Goal: Task Accomplishment & Management: Manage account settings

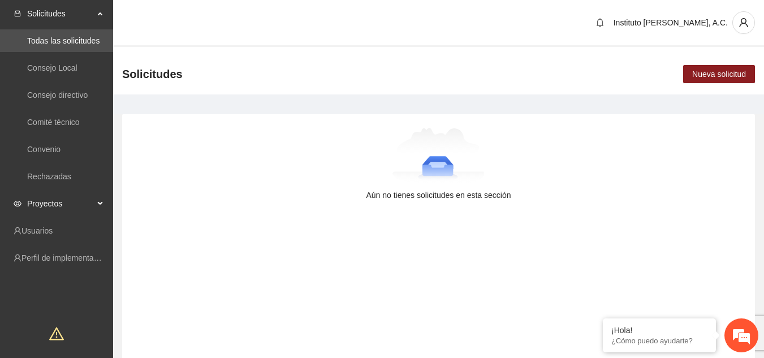
click at [73, 207] on span "Proyectos" at bounding box center [60, 203] width 67 height 23
click at [34, 235] on link "Activos" at bounding box center [39, 230] width 25 height 9
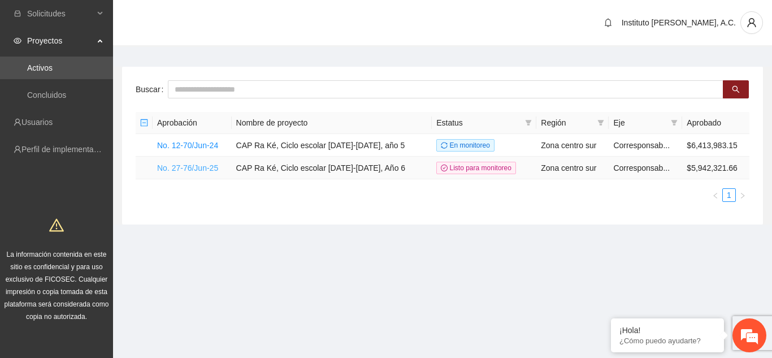
click at [218, 167] on link "No. 27-76/Jun-25" at bounding box center [187, 167] width 61 height 9
click at [211, 167] on link "No. 27-76/Jun-25" at bounding box center [187, 167] width 61 height 9
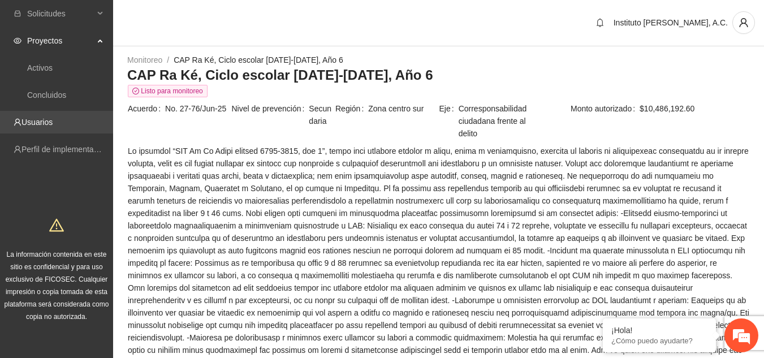
click at [53, 124] on link "Usuarios" at bounding box center [36, 122] width 31 height 9
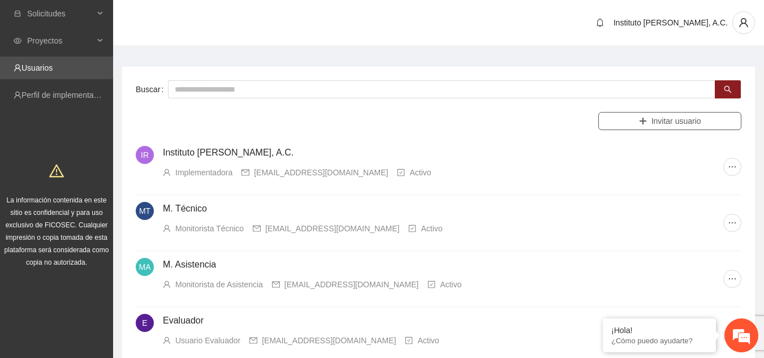
click at [726, 127] on button "Invitar usuario" at bounding box center [669, 121] width 143 height 18
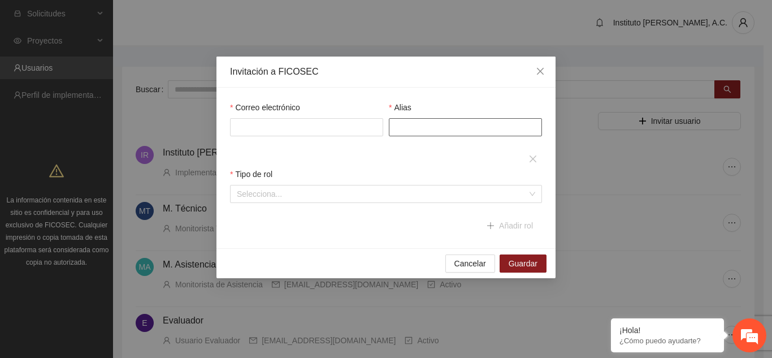
click at [438, 133] on input "Alias" at bounding box center [465, 127] width 153 height 18
click at [480, 257] on button "Cancelar" at bounding box center [471, 263] width 50 height 18
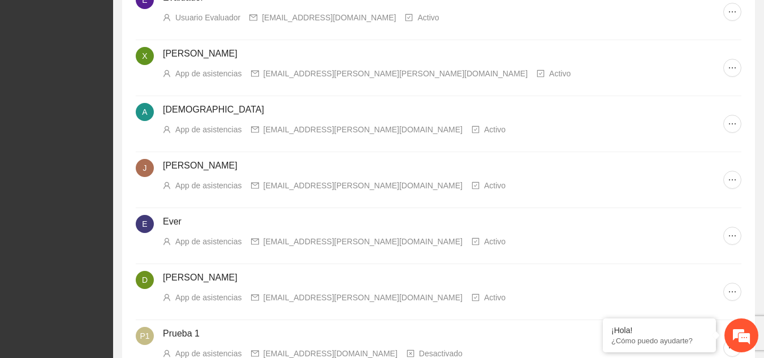
scroll to position [339, 0]
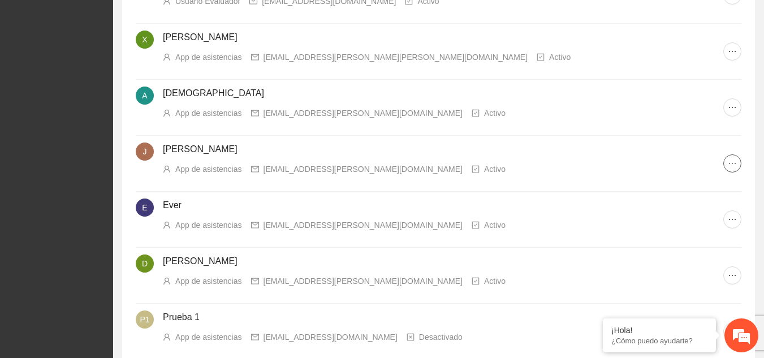
click at [733, 165] on icon "ellipsis" at bounding box center [732, 163] width 9 height 9
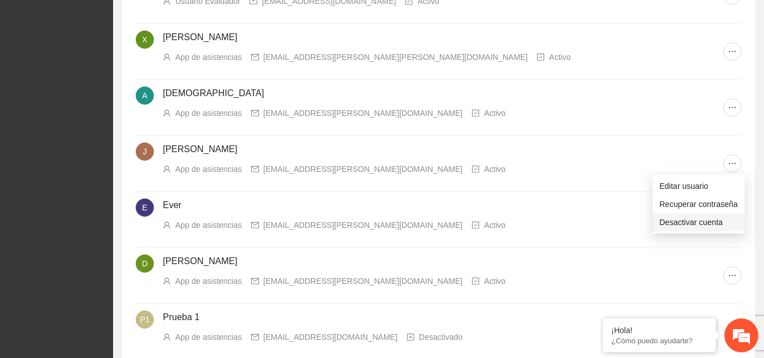
click at [677, 219] on span "Desactivar cuenta" at bounding box center [698, 222] width 79 height 12
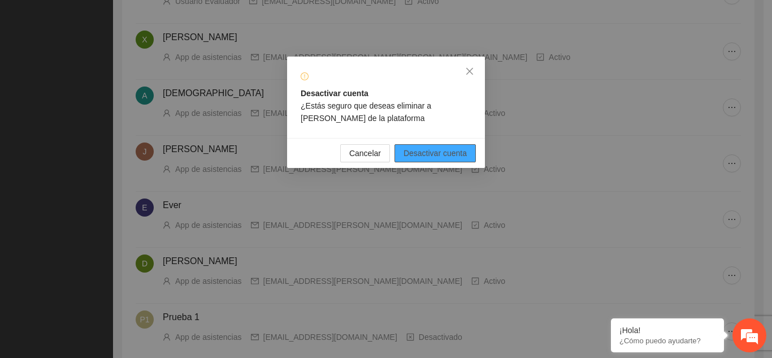
click at [456, 152] on span "Desactivar cuenta" at bounding box center [435, 153] width 63 height 12
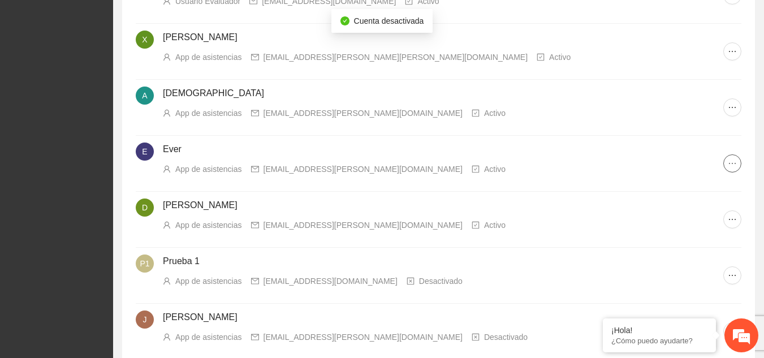
click at [734, 158] on button "button" at bounding box center [732, 163] width 18 height 18
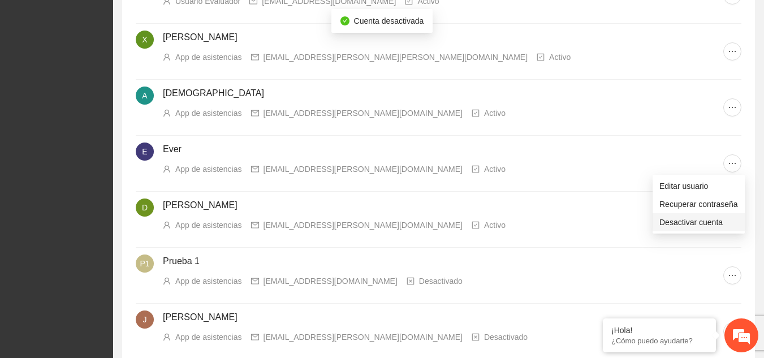
click at [668, 227] on span "Desactivar cuenta" at bounding box center [698, 222] width 79 height 12
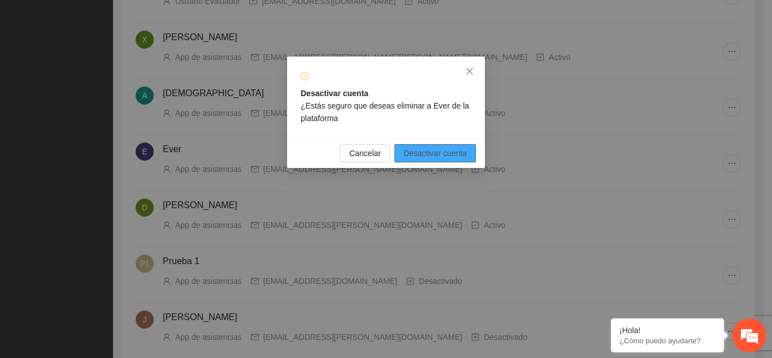
click at [462, 148] on button "Desactivar cuenta" at bounding box center [435, 153] width 81 height 18
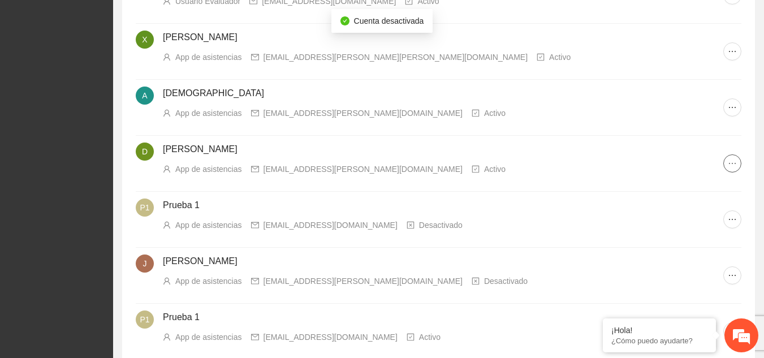
click at [740, 165] on span "ellipsis" at bounding box center [732, 163] width 17 height 9
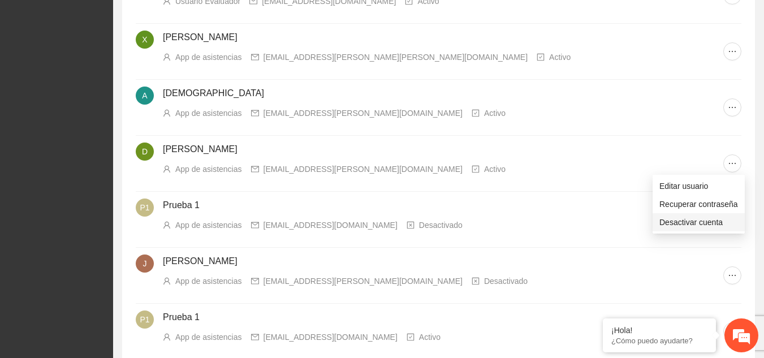
click at [692, 221] on span "Desactivar cuenta" at bounding box center [698, 222] width 79 height 12
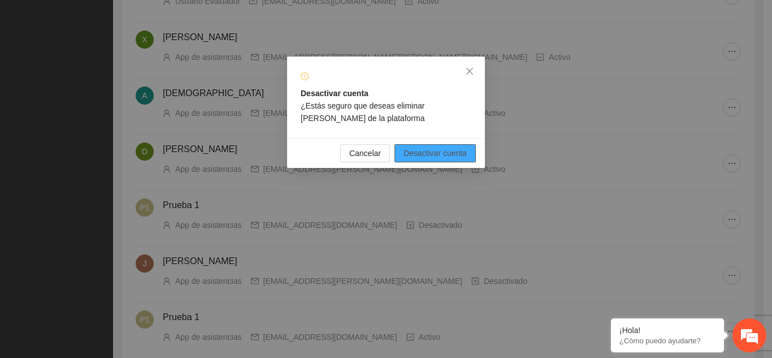
click at [470, 151] on button "Desactivar cuenta" at bounding box center [435, 153] width 81 height 18
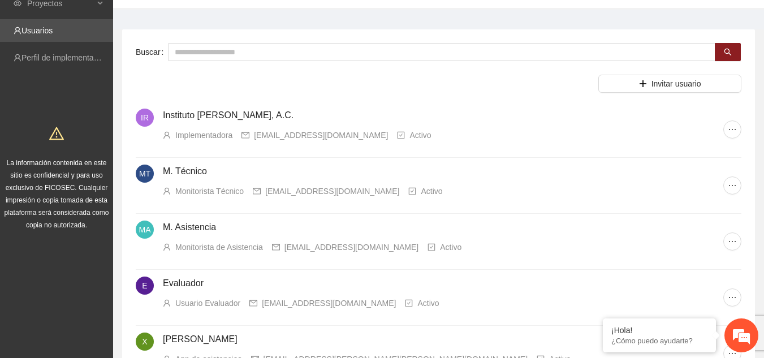
scroll to position [33, 0]
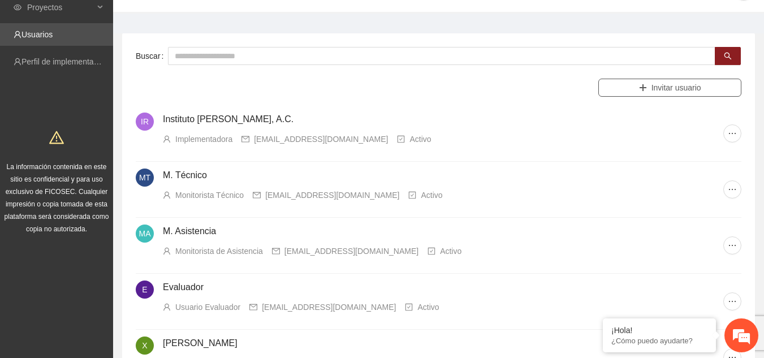
click at [658, 90] on span "Invitar usuario" at bounding box center [676, 87] width 50 height 12
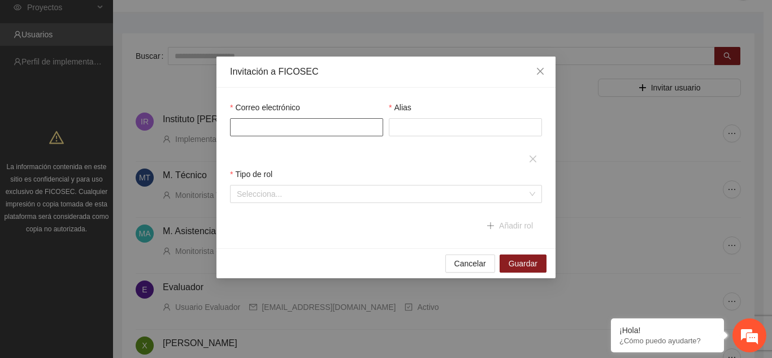
click at [356, 130] on input "Correo electrónico" at bounding box center [306, 127] width 153 height 18
click at [326, 128] on input "Correo electrónico" at bounding box center [306, 127] width 153 height 18
paste input "**********"
type input "**********"
click at [513, 129] on input "Alias" at bounding box center [465, 127] width 153 height 18
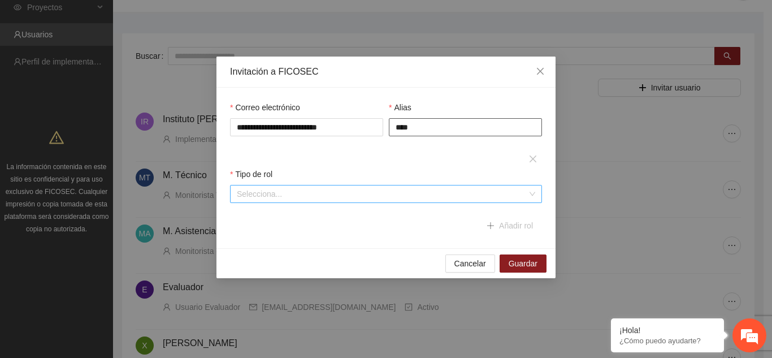
type input "****"
click at [481, 192] on input "search" at bounding box center [382, 193] width 291 height 17
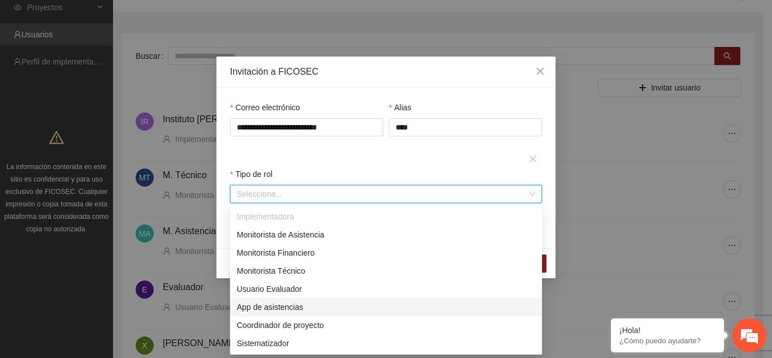
click at [299, 313] on div "App de asistencias" at bounding box center [386, 307] width 299 height 12
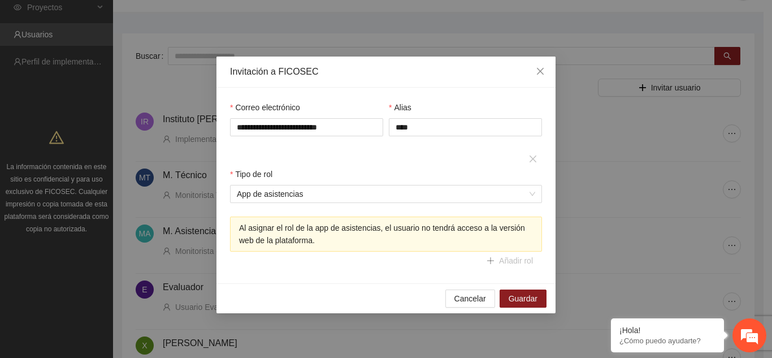
drag, startPoint x: 388, startPoint y: 68, endPoint x: 482, endPoint y: 65, distance: 93.4
click at [606, 59] on div "**********" at bounding box center [386, 179] width 772 height 358
drag, startPoint x: 413, startPoint y: 65, endPoint x: 463, endPoint y: 68, distance: 49.3
click at [463, 68] on div "Invitación a FICOSEC" at bounding box center [386, 72] width 339 height 31
click at [526, 300] on span "Guardar" at bounding box center [523, 298] width 29 height 12
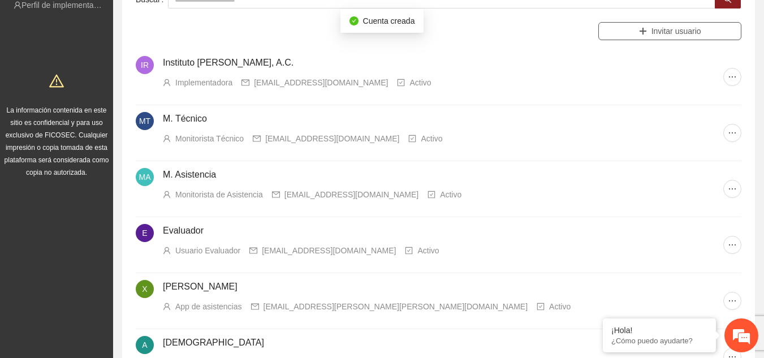
scroll to position [0, 0]
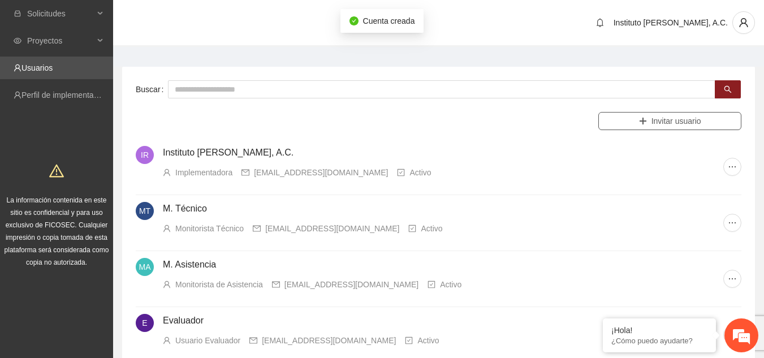
click at [668, 123] on span "Invitar usuario" at bounding box center [676, 121] width 50 height 12
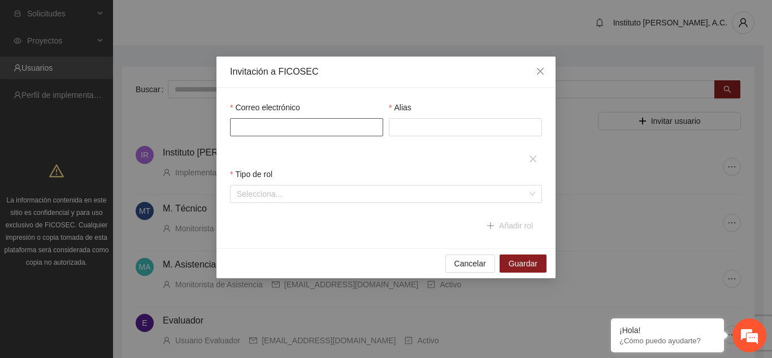
click at [295, 131] on input "Correo electrónico" at bounding box center [306, 127] width 153 height 18
paste input "**********"
type input "**********"
click at [456, 121] on input "Alias" at bounding box center [465, 127] width 153 height 18
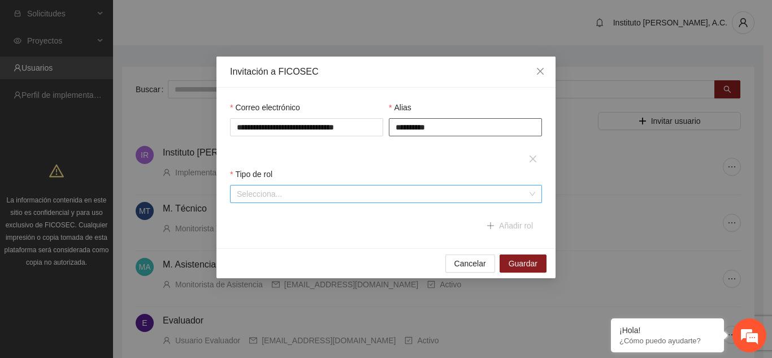
type input "**********"
click at [346, 195] on input "search" at bounding box center [382, 193] width 291 height 17
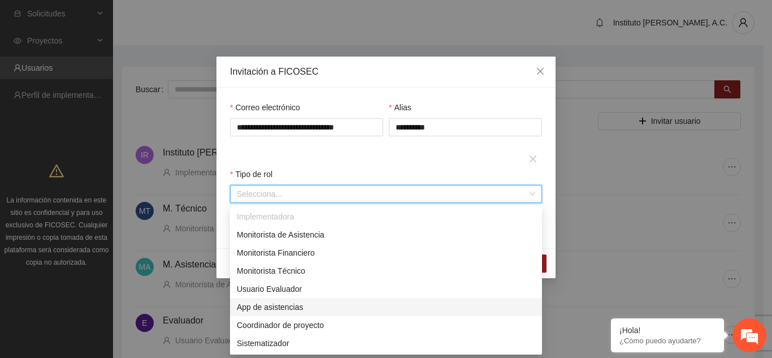
click at [300, 309] on div "App de asistencias" at bounding box center [386, 307] width 299 height 12
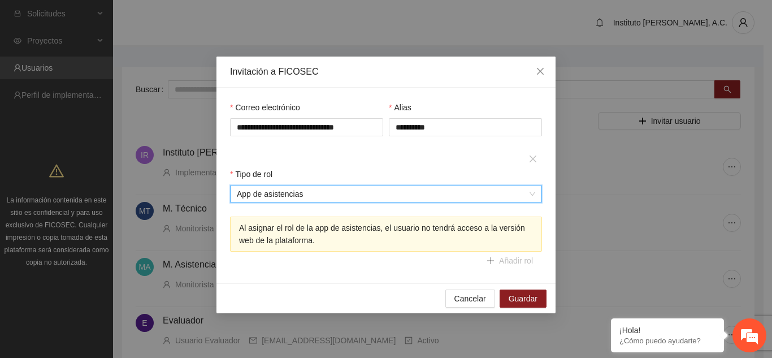
click at [391, 264] on div "**********" at bounding box center [386, 185] width 318 height 169
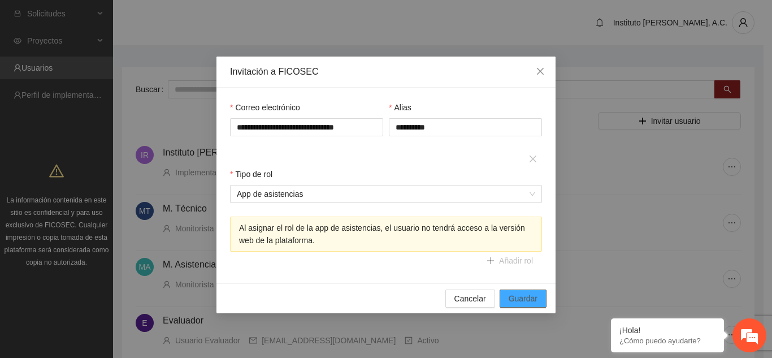
click at [536, 300] on span "Guardar" at bounding box center [523, 298] width 29 height 12
